Goal: Task Accomplishment & Management: Complete application form

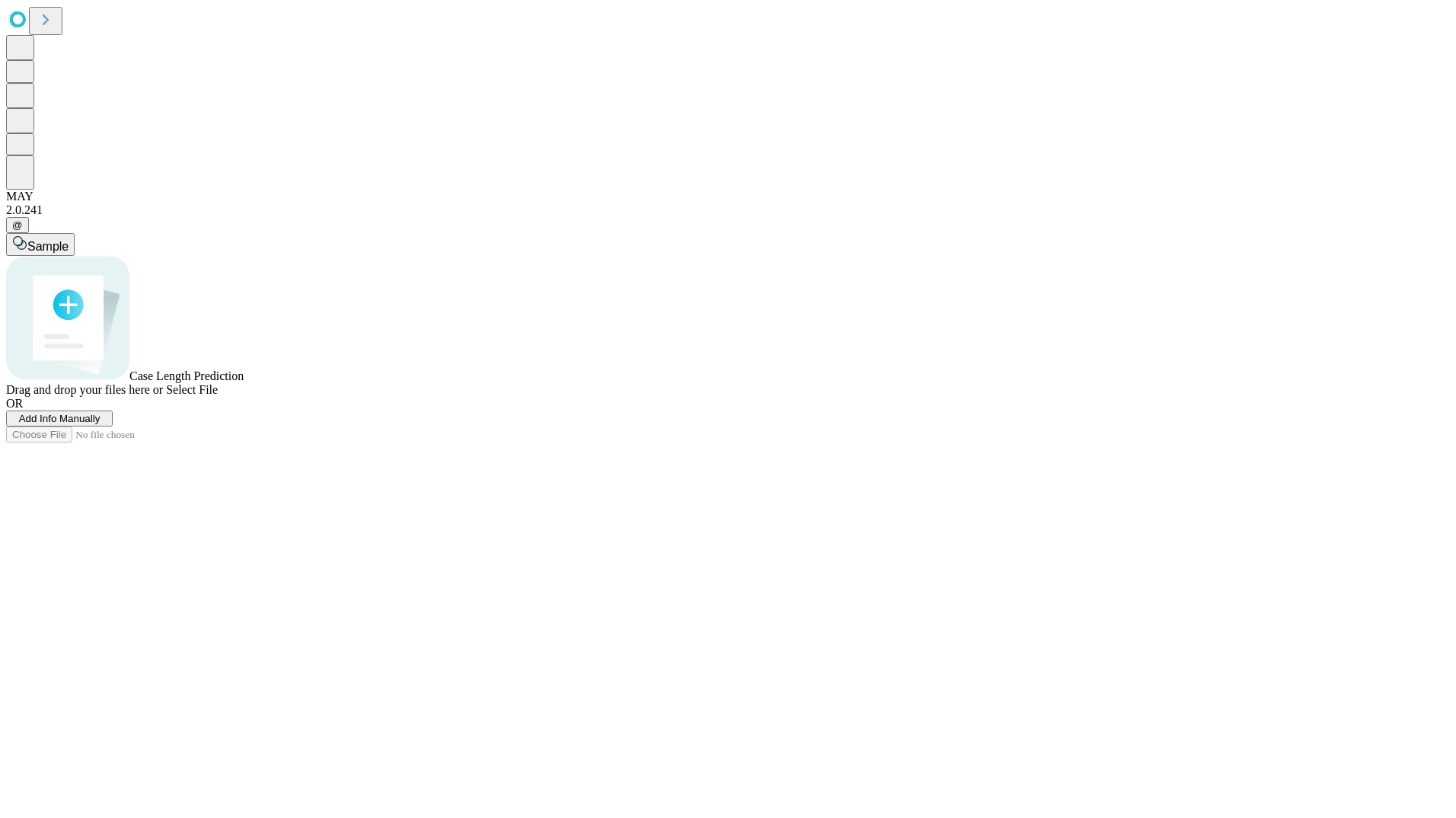
click at [101, 424] on span "Add Info Manually" at bounding box center [60, 418] width 82 height 11
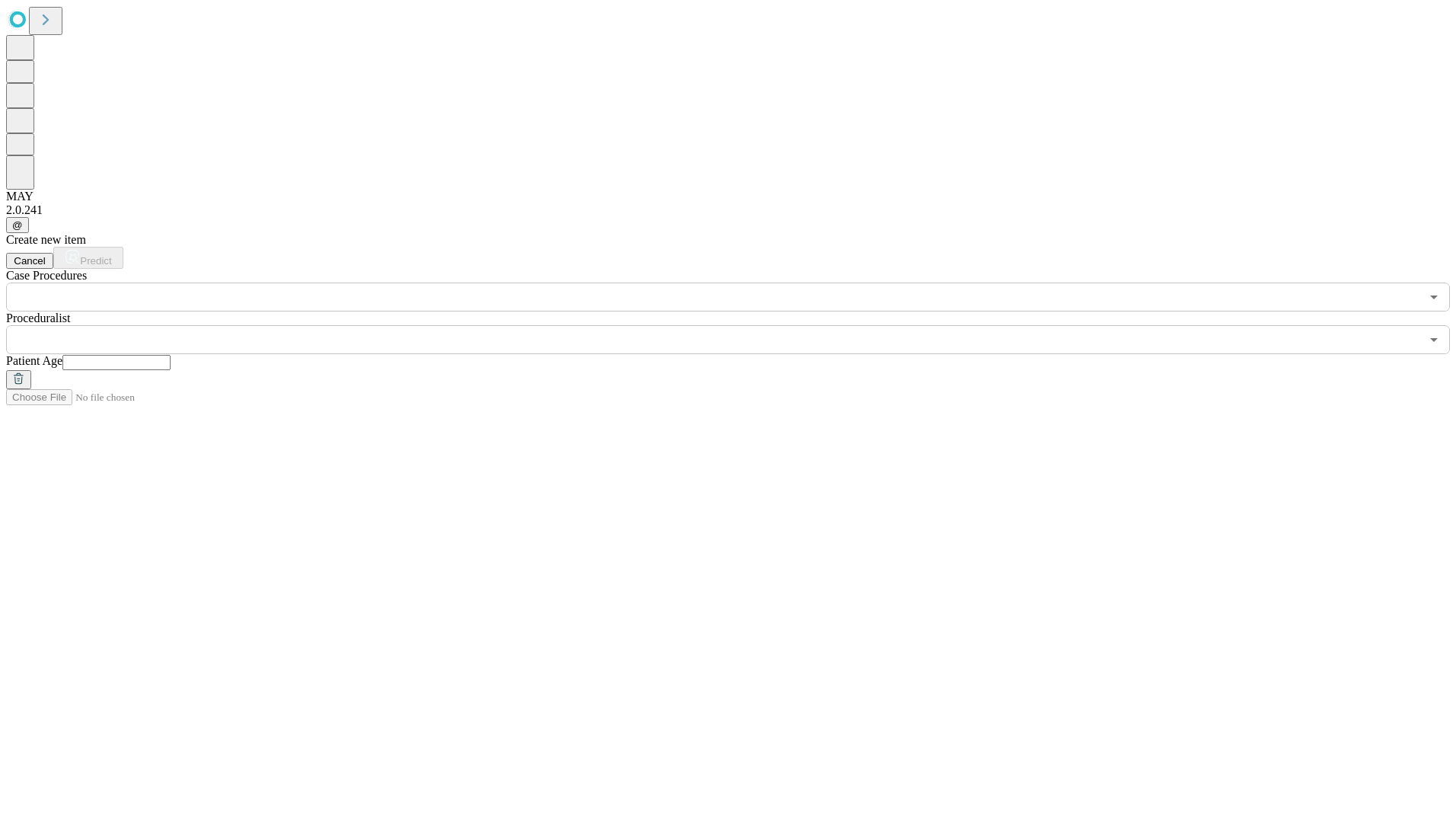
click at [240, 283] on input "text" at bounding box center [713, 297] width 1414 height 29
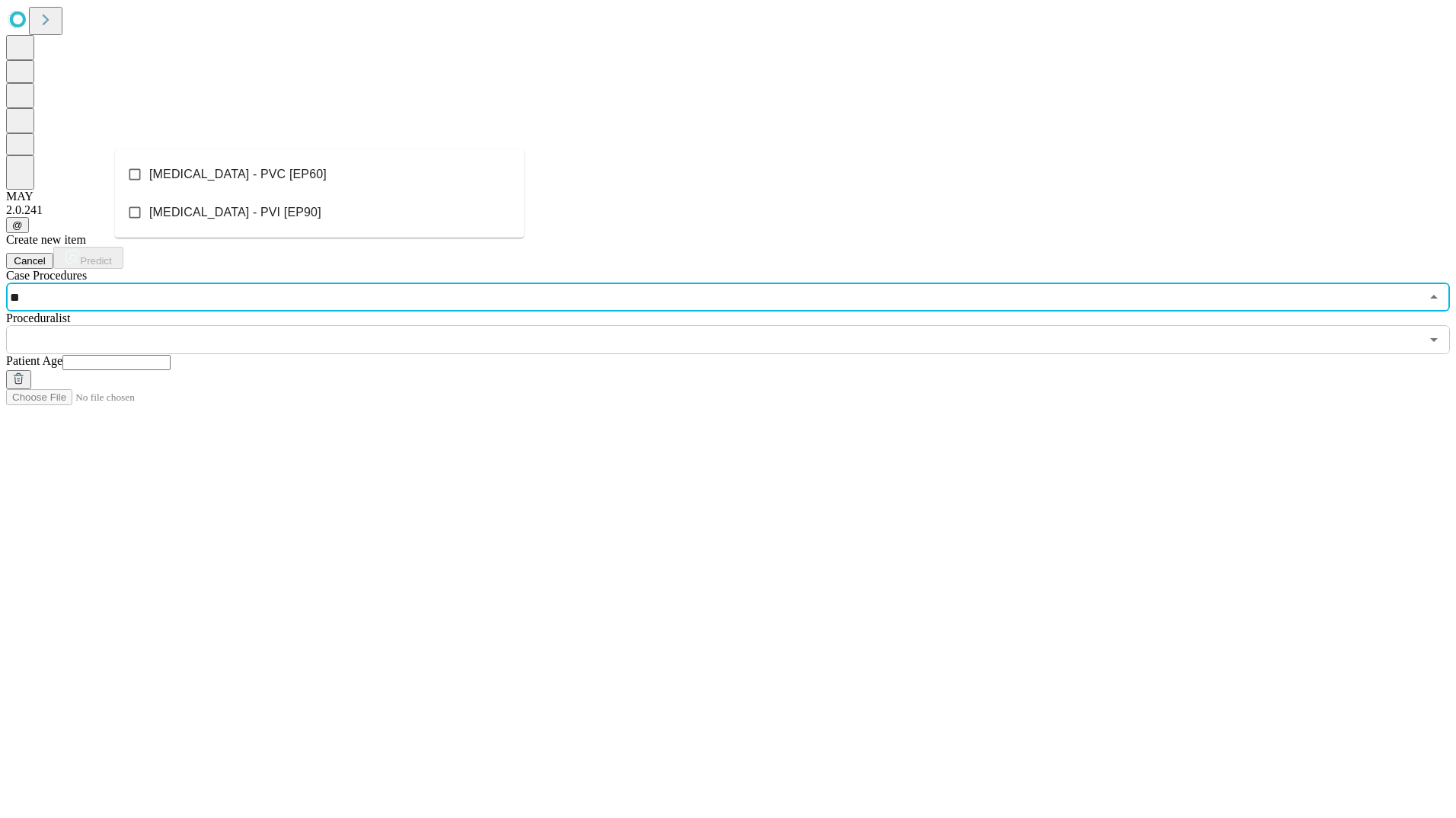
type input "***"
click at [269, 178] on li "[MEDICAL_DATA] - PVI [EP90]" at bounding box center [320, 174] width 409 height 38
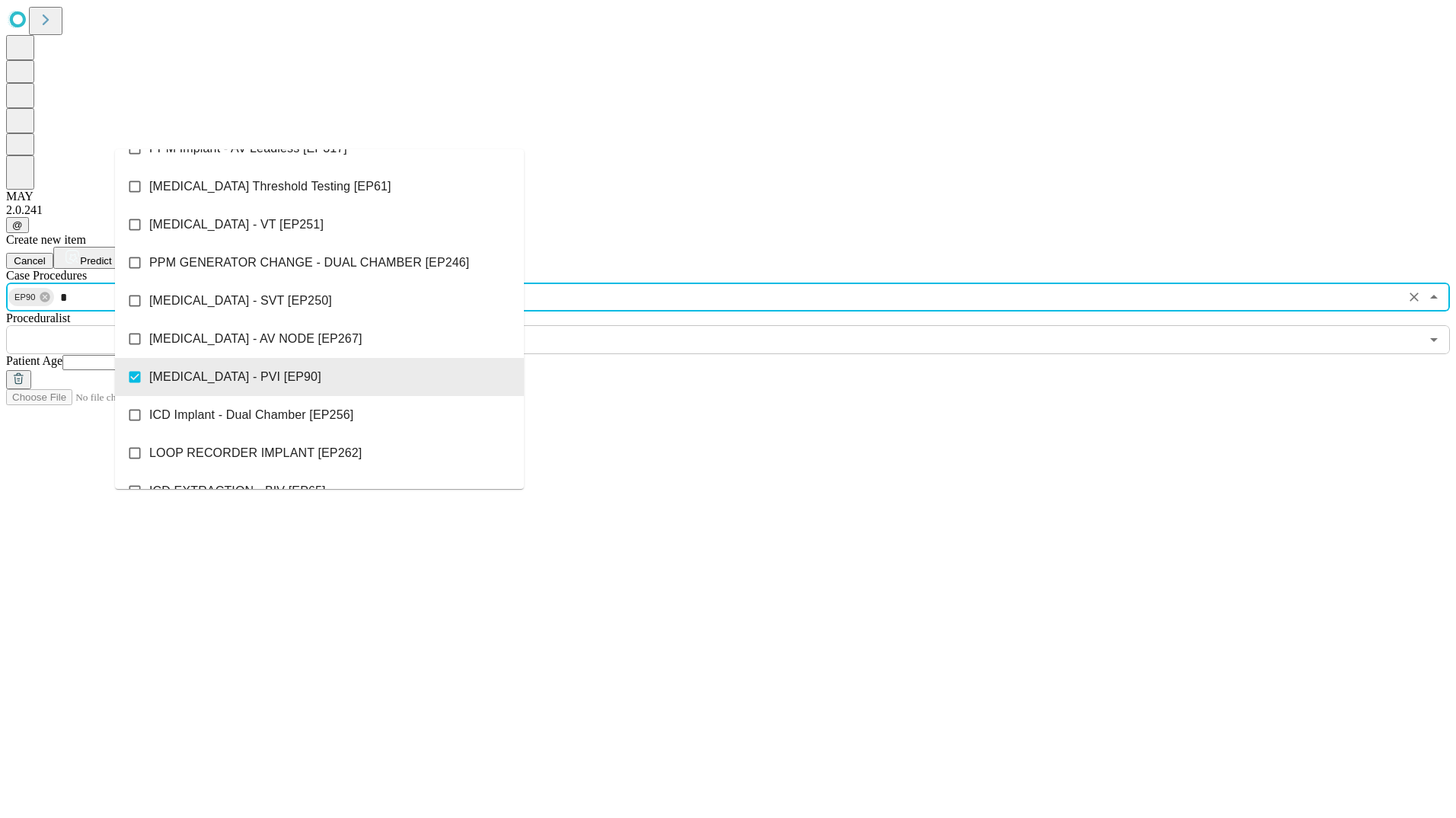
scroll to position [516, 0]
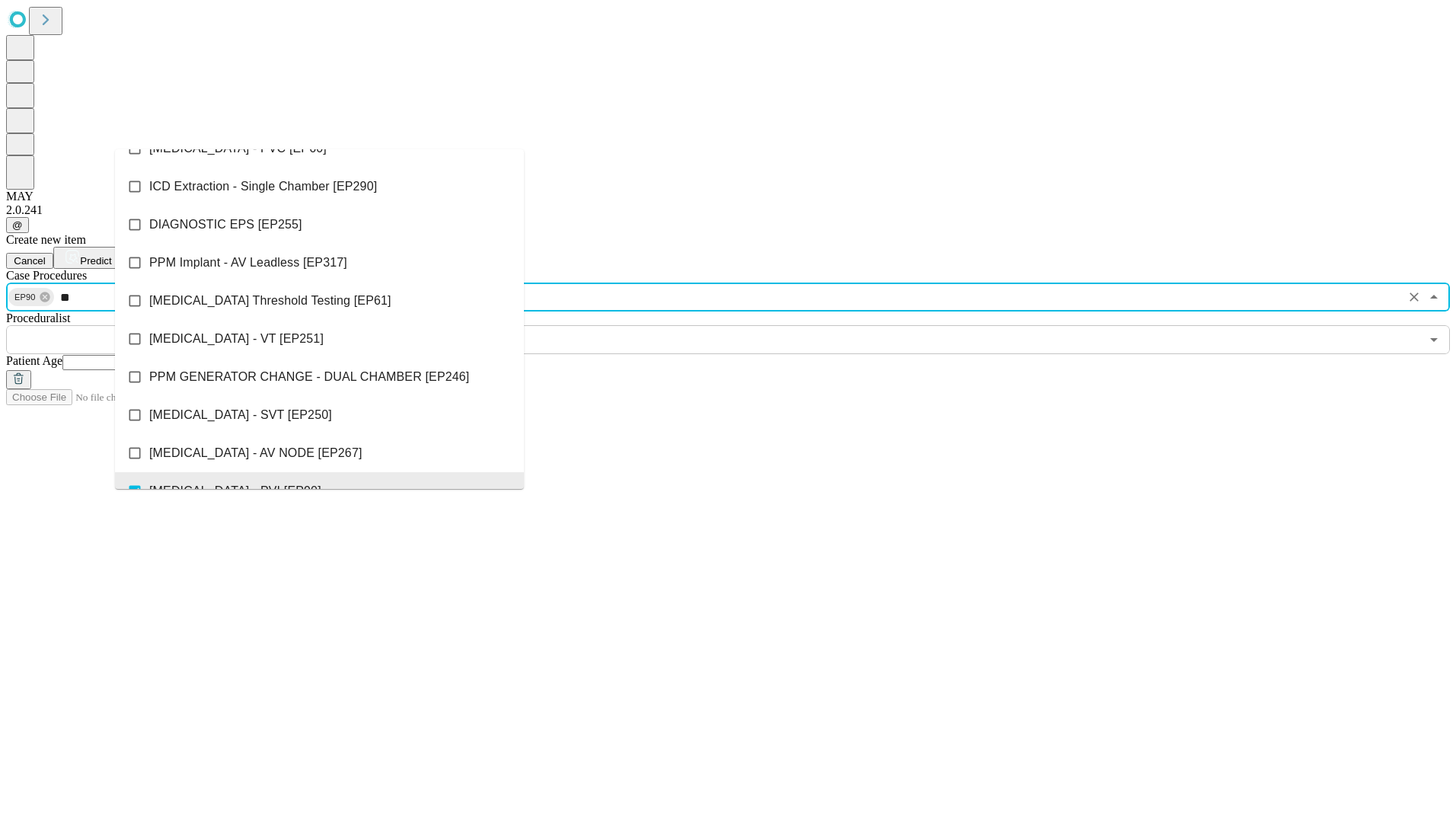
type input "***"
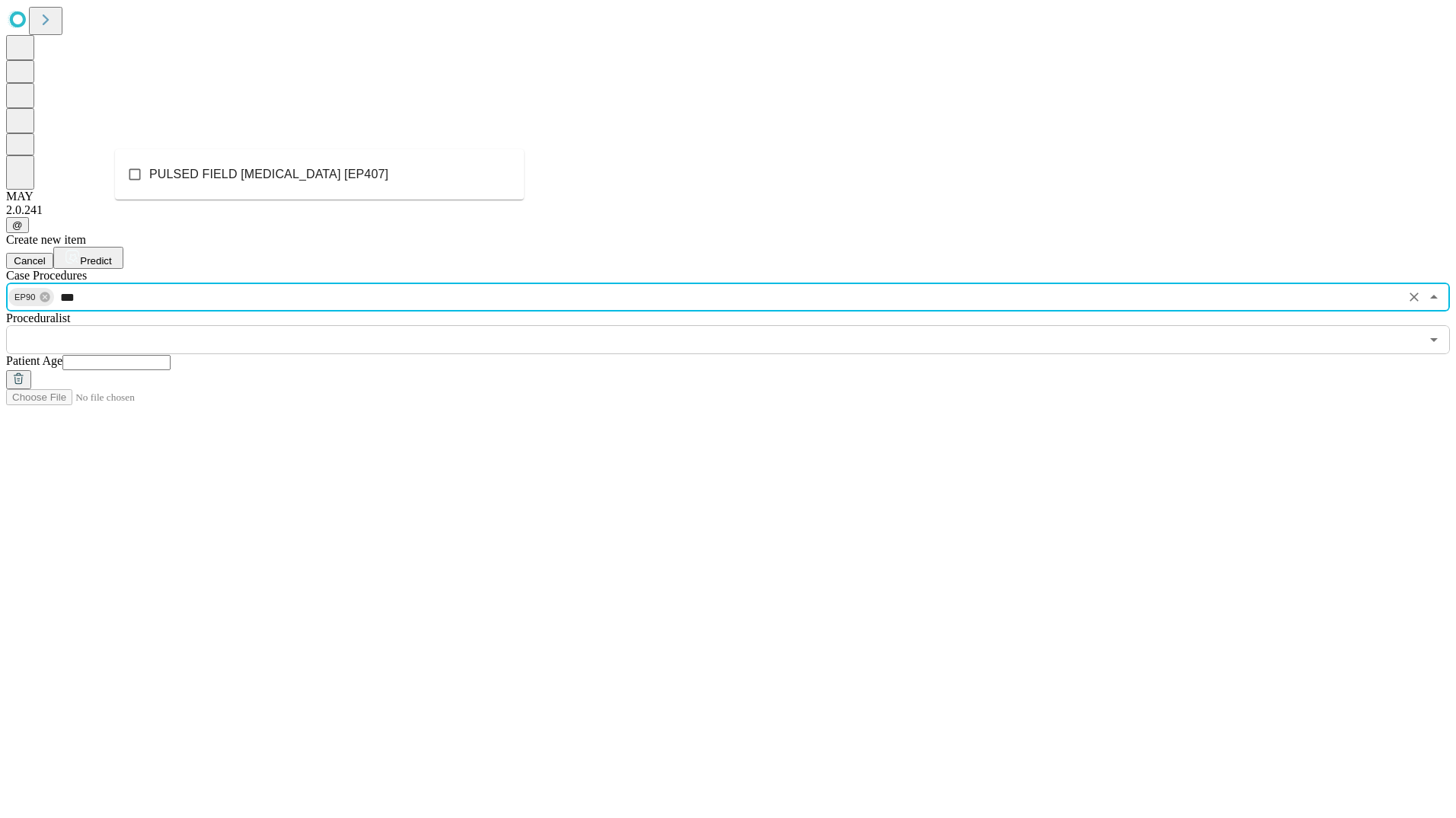
scroll to position [0, 0]
drag, startPoint x: 296, startPoint y: 177, endPoint x: 806, endPoint y: 145, distance: 511.0
click at [296, 177] on span "PULSED FIELD [MEDICAL_DATA] [EP407]" at bounding box center [269, 174] width 240 height 18
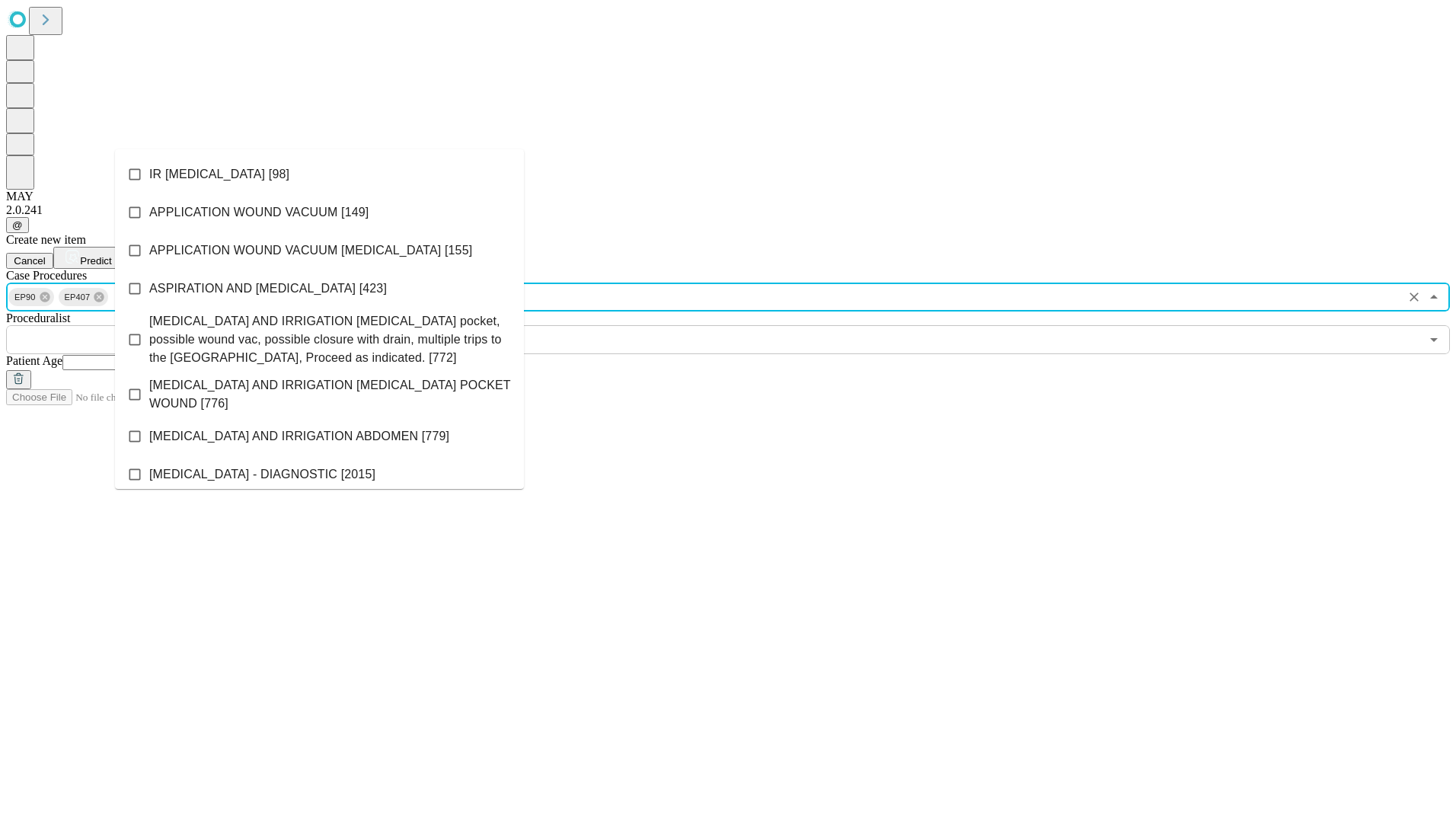
scroll to position [630, 0]
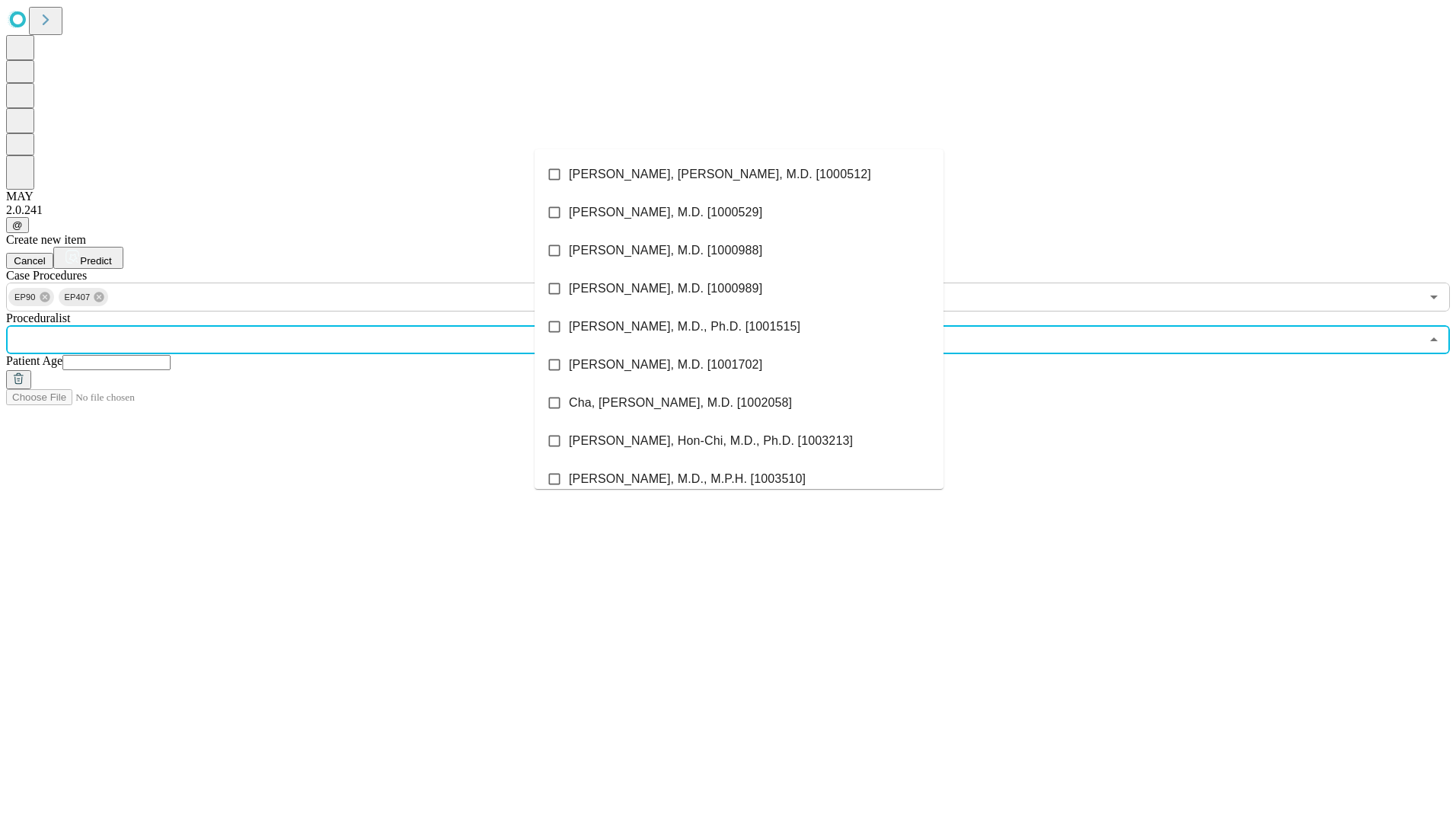
click at [826, 325] on input "text" at bounding box center [713, 339] width 1414 height 29
type input "*"
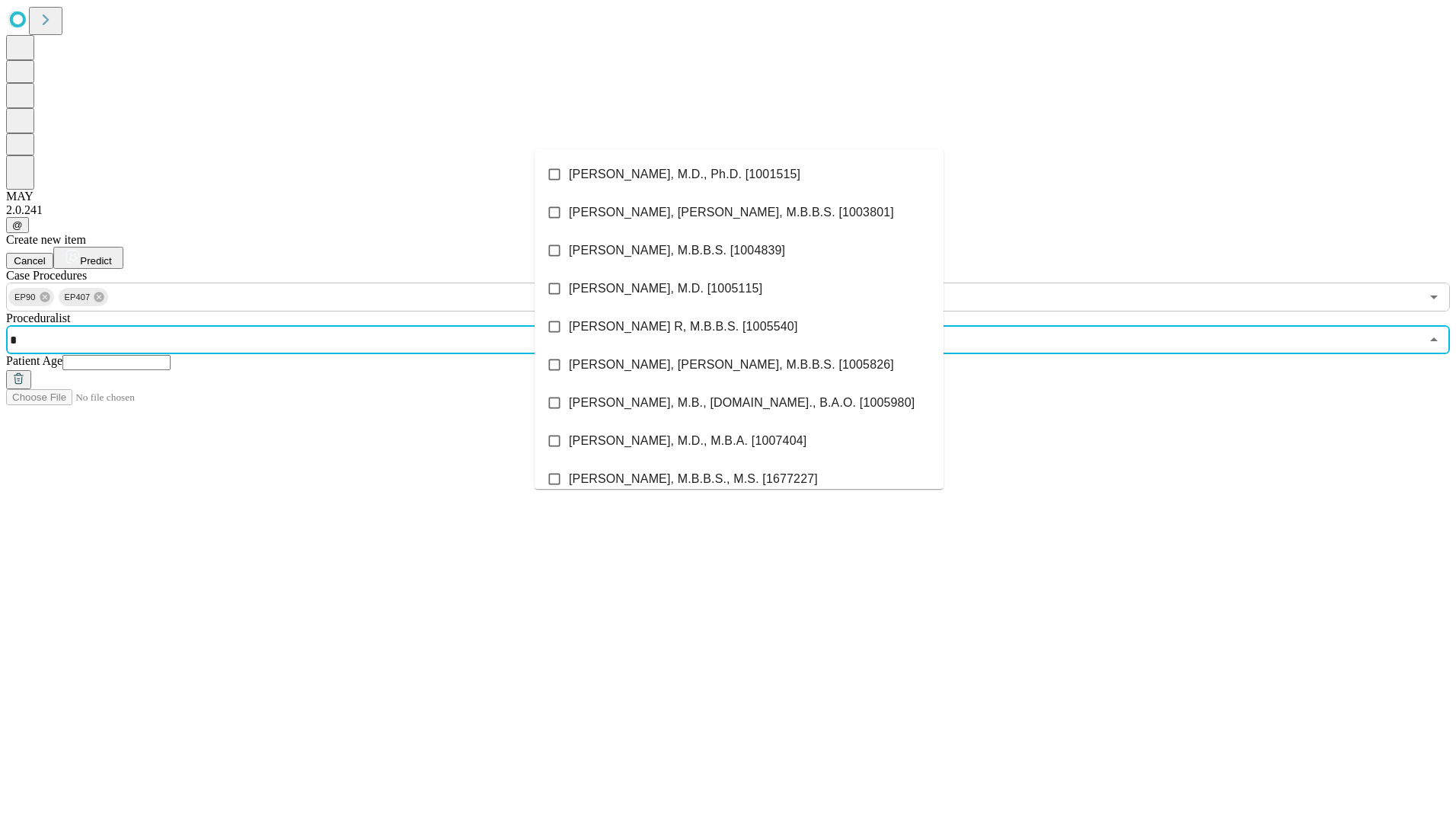
click at [661, 183] on li "[PERSON_NAME], M.D., Ph.D. [1001515]" at bounding box center [739, 174] width 409 height 38
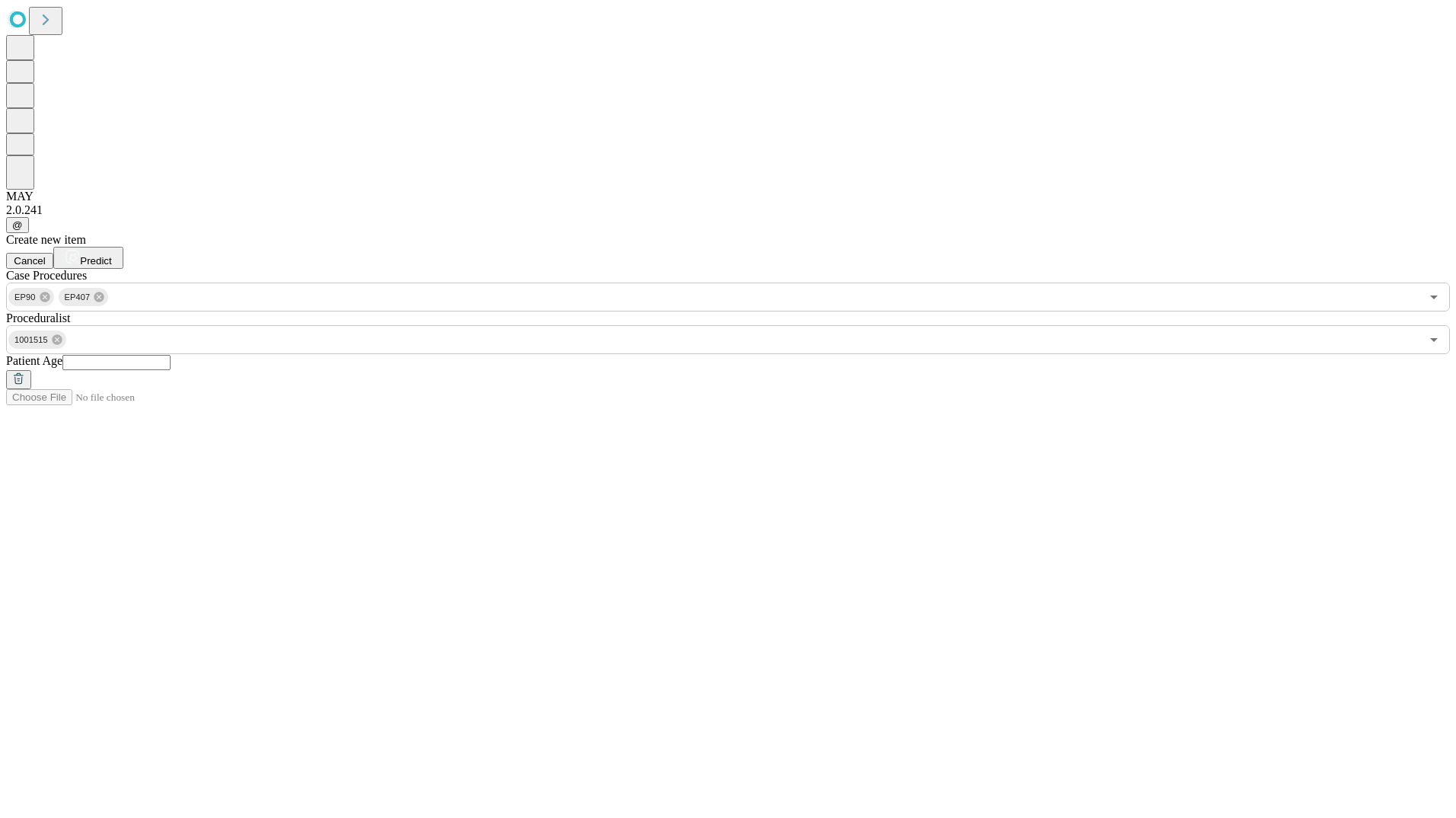
click at [171, 355] on input "text" at bounding box center [116, 362] width 108 height 16
drag, startPoint x: 1130, startPoint y: 144, endPoint x: 1150, endPoint y: 144, distance: 20.0
click at [171, 355] on input "text" at bounding box center [116, 362] width 108 height 16
type input "**"
click at [80, 249] on icon at bounding box center [72, 257] width 16 height 16
